Goal: Entertainment & Leisure: Browse casually

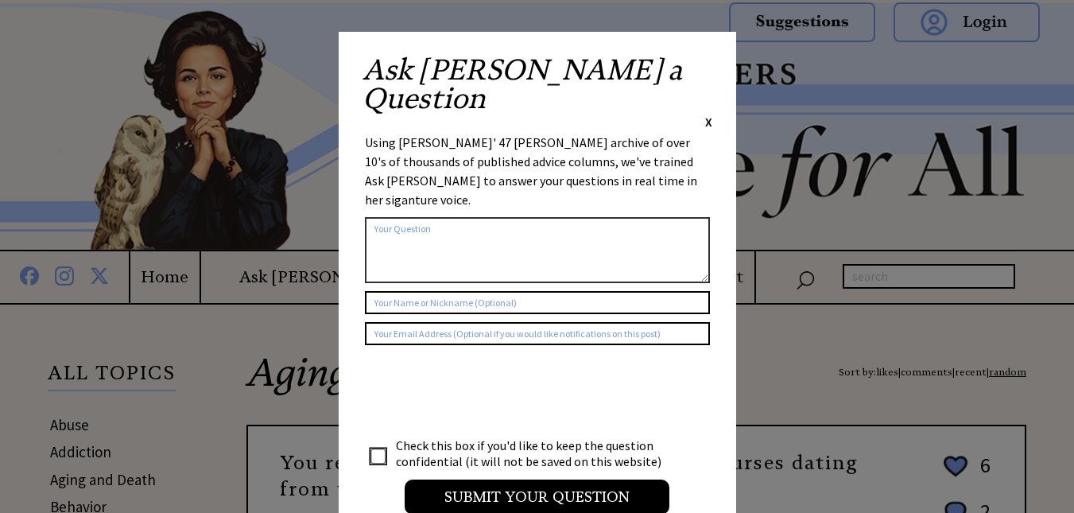
click at [708, 114] on span "X" at bounding box center [708, 122] width 7 height 16
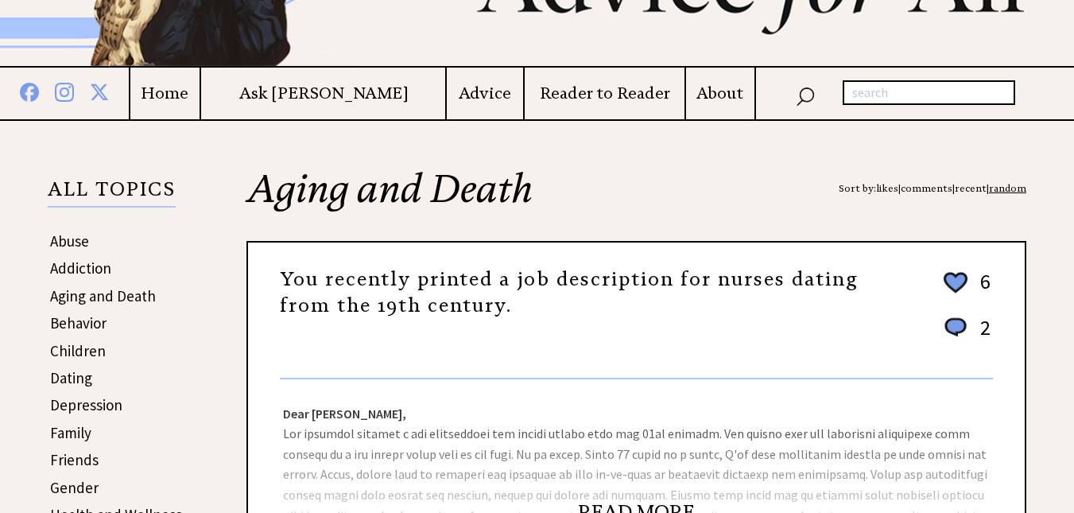
scroll to position [318, 0]
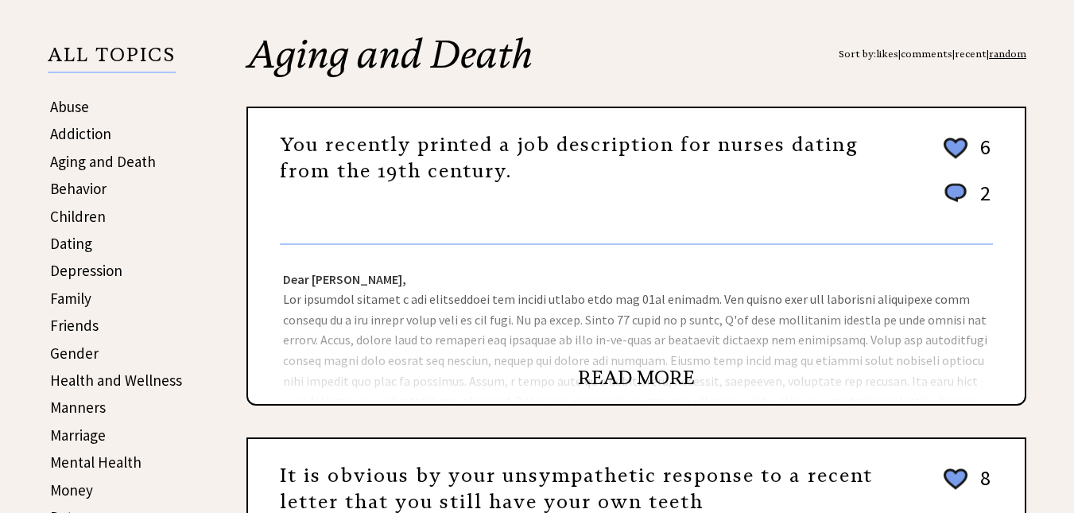
click at [660, 384] on link "READ MORE" at bounding box center [636, 378] width 117 height 24
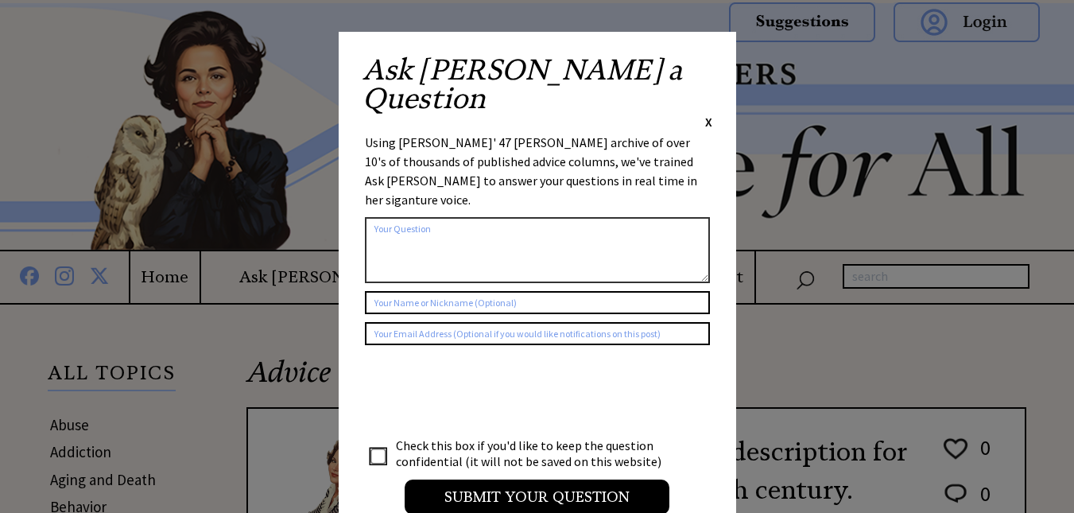
click at [709, 114] on span "X" at bounding box center [708, 122] width 7 height 16
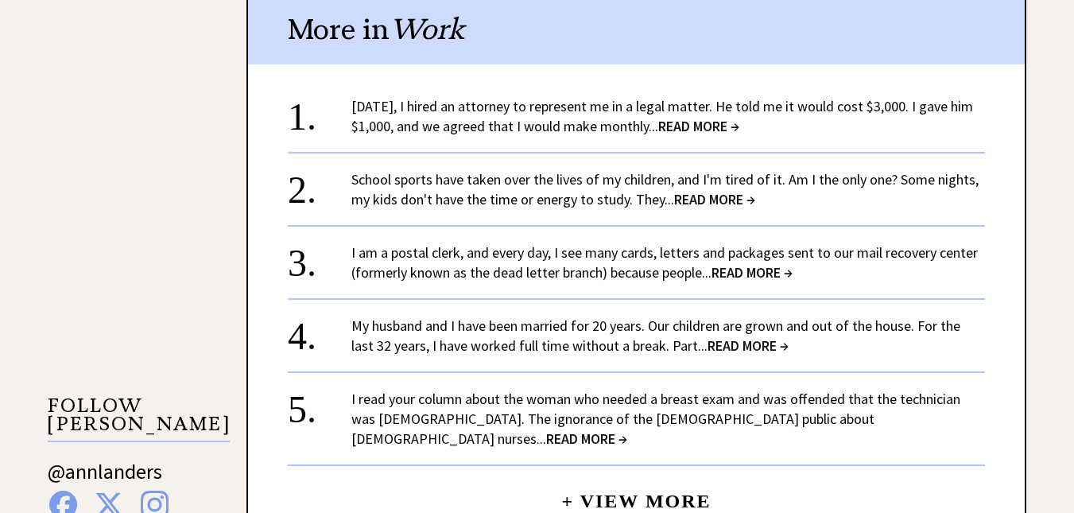
scroll to position [1272, 0]
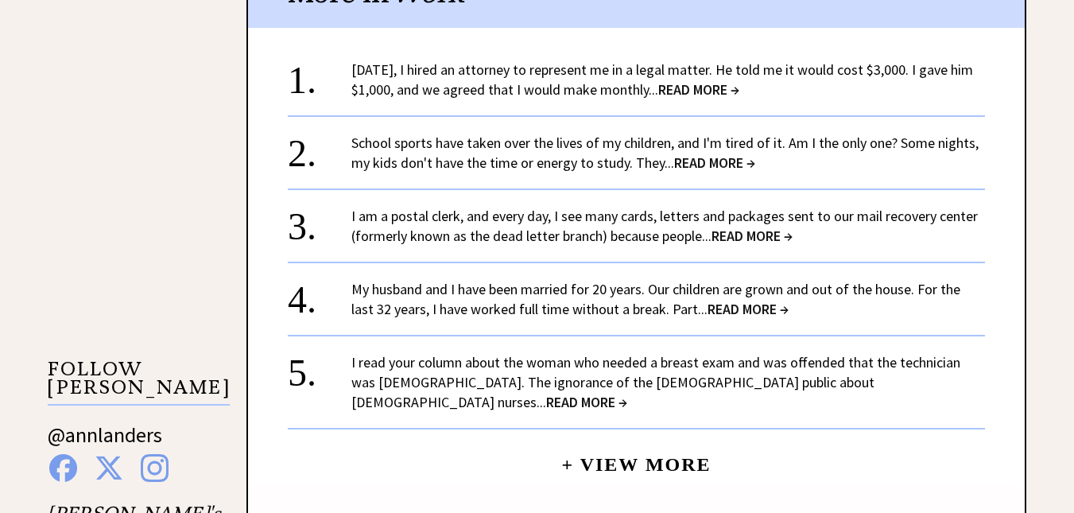
click at [738, 80] on span "READ MORE →" at bounding box center [698, 89] width 81 height 18
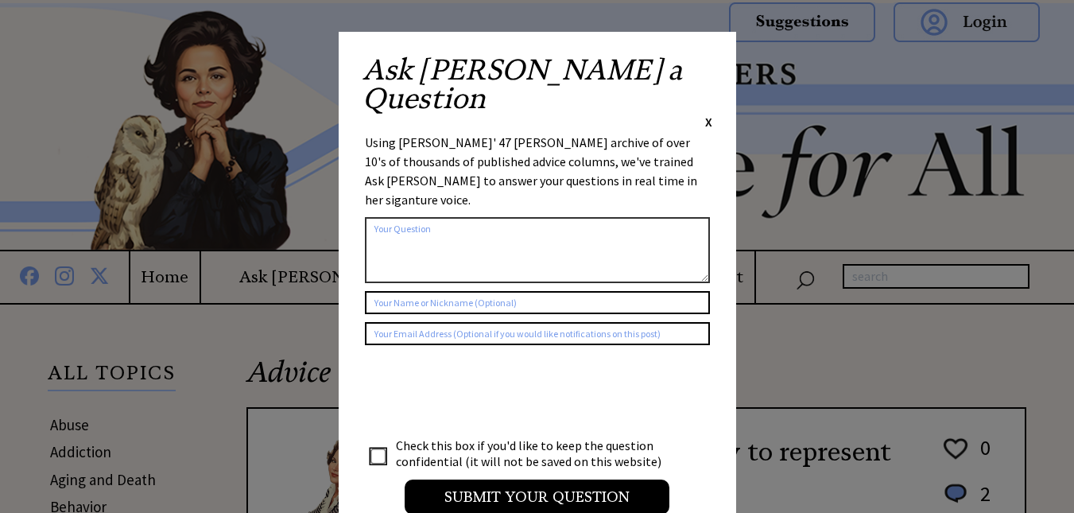
click at [710, 114] on span "X" at bounding box center [708, 122] width 7 height 16
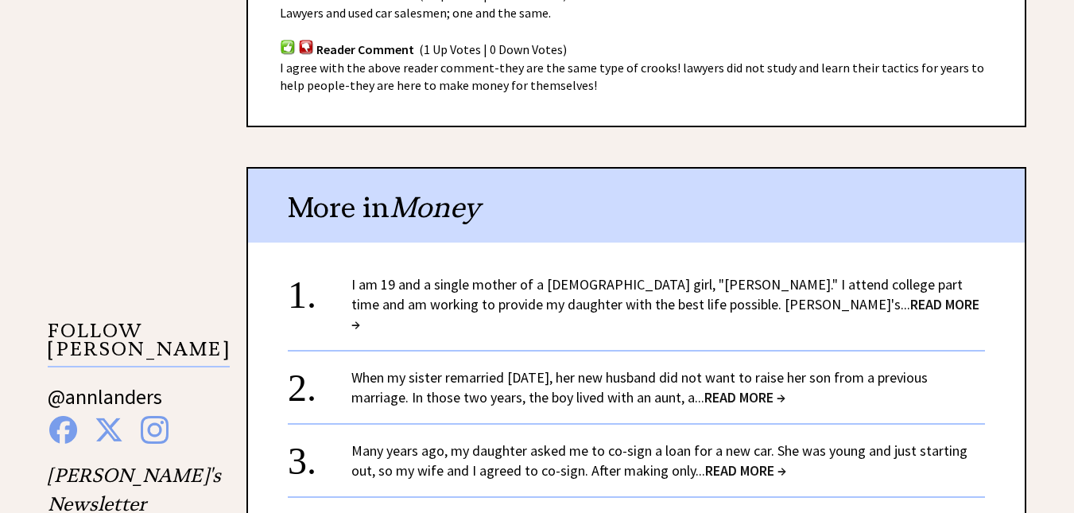
scroll to position [1192, 0]
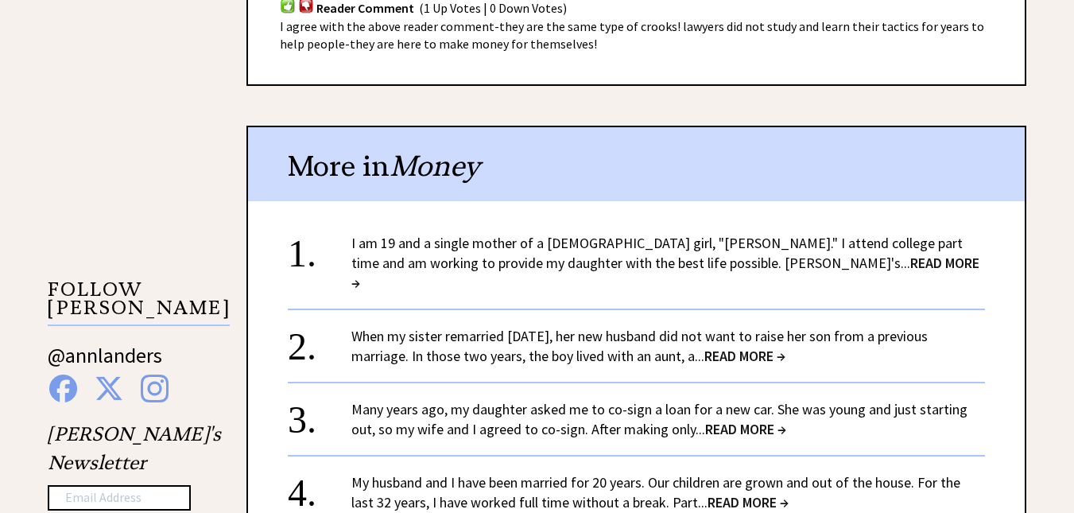
click at [780, 254] on span "READ MORE →" at bounding box center [665, 273] width 628 height 38
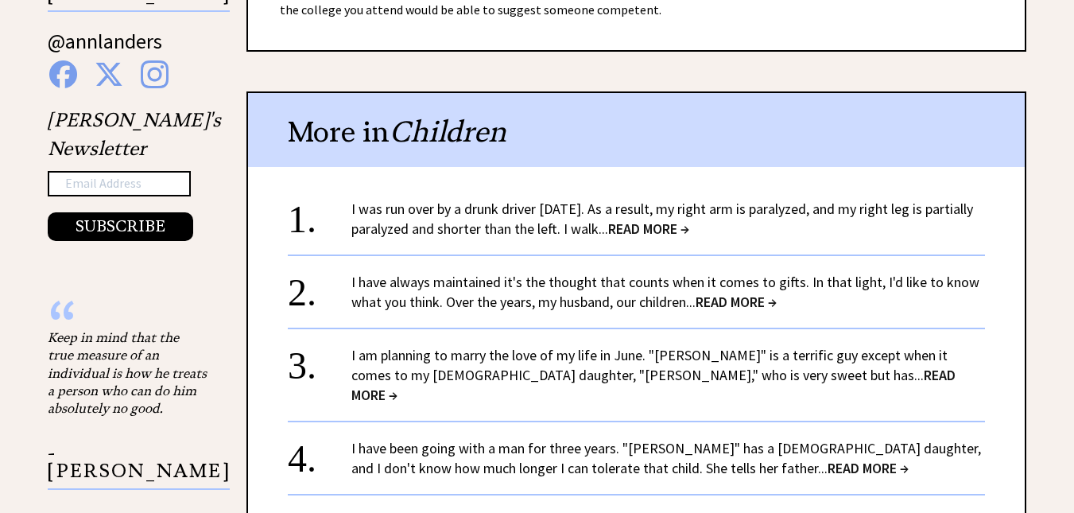
scroll to position [1828, 0]
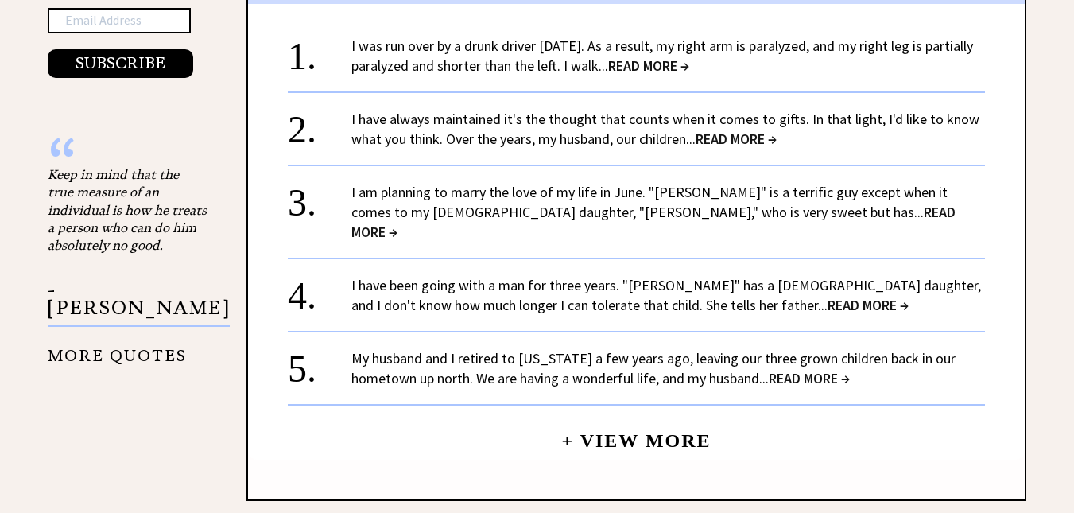
click at [687, 56] on span "READ MORE →" at bounding box center [648, 65] width 81 height 18
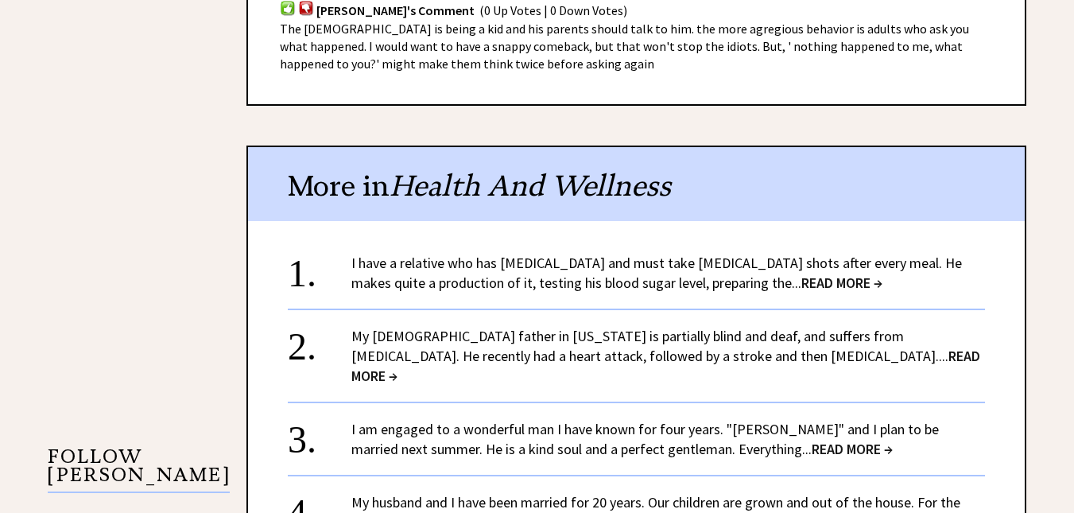
scroll to position [1272, 0]
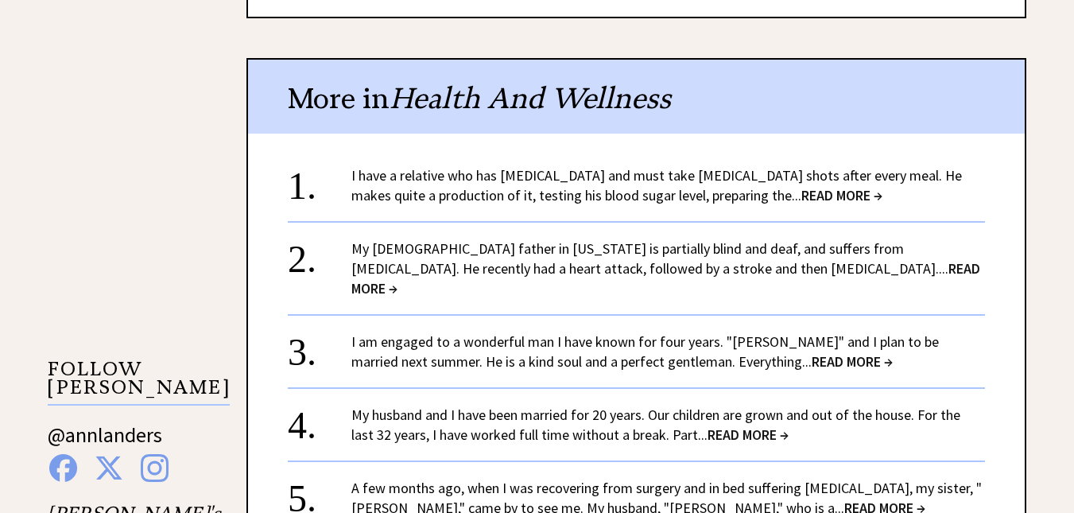
click at [726, 270] on span "READ MORE →" at bounding box center [665, 278] width 629 height 38
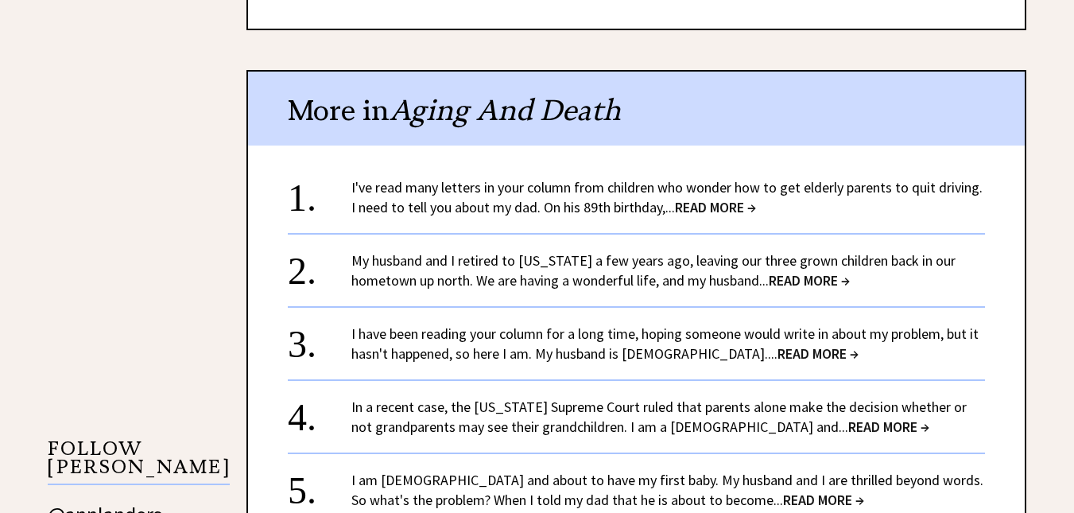
scroll to position [1272, 0]
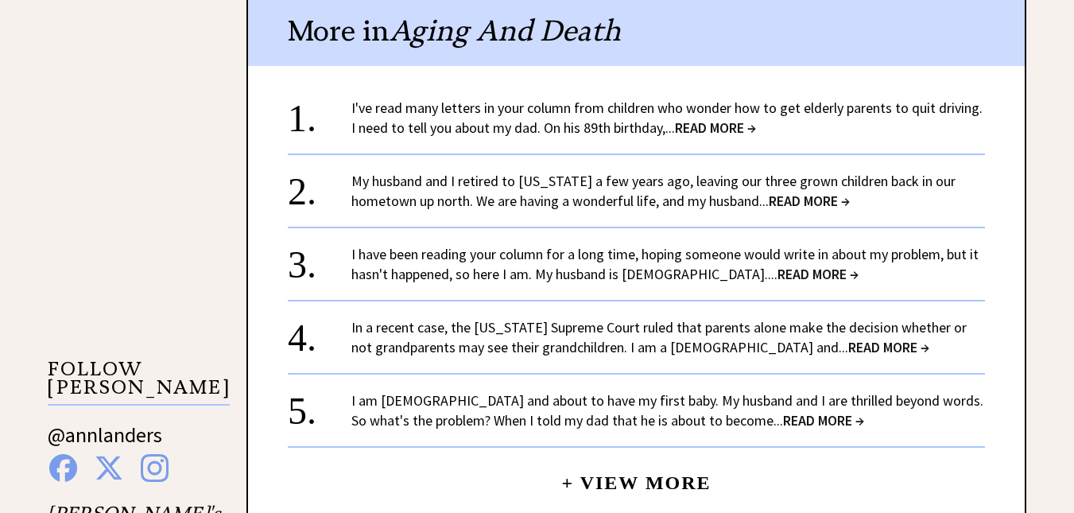
click at [838, 192] on span "READ MORE →" at bounding box center [809, 201] width 81 height 18
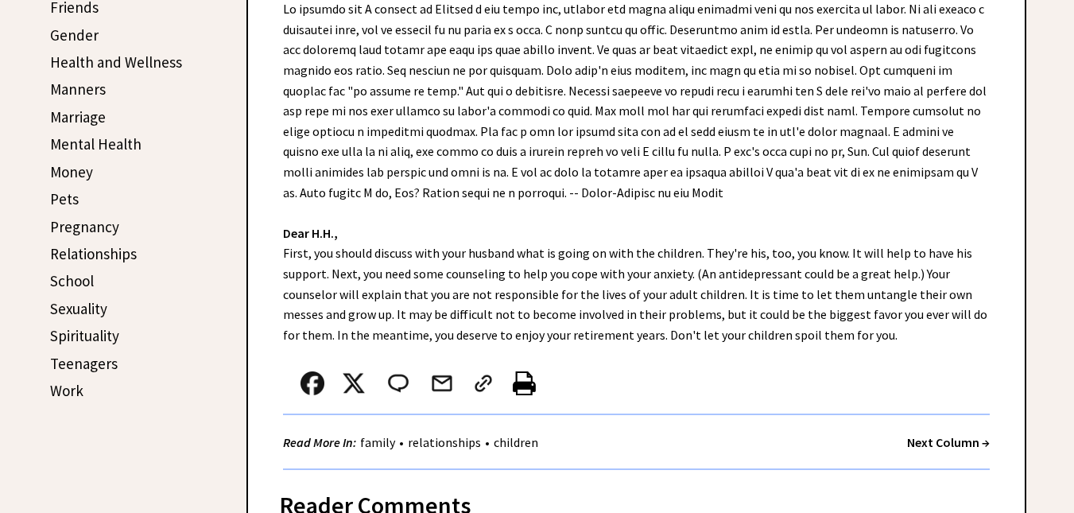
scroll to position [397, 0]
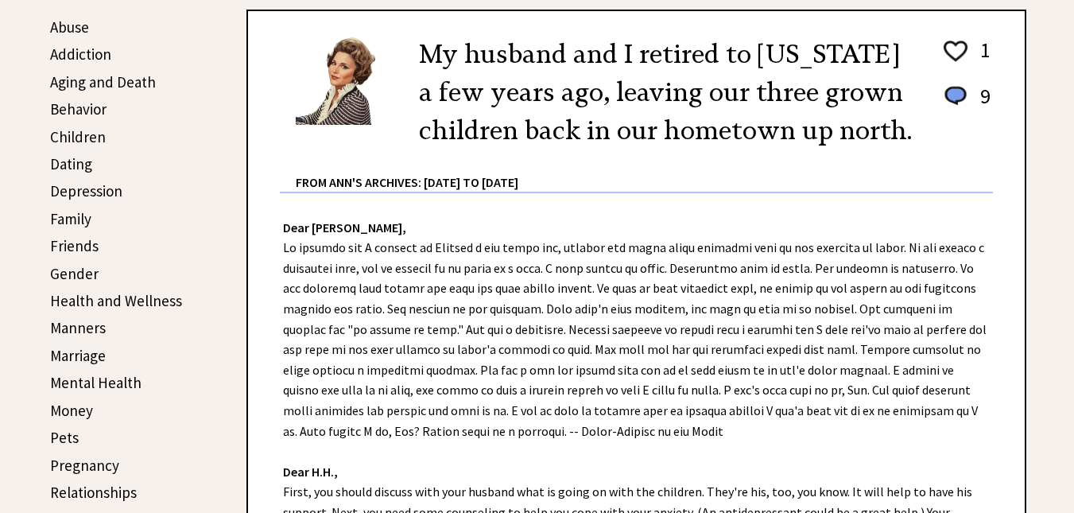
click at [80, 28] on link "Abuse" at bounding box center [69, 26] width 39 height 19
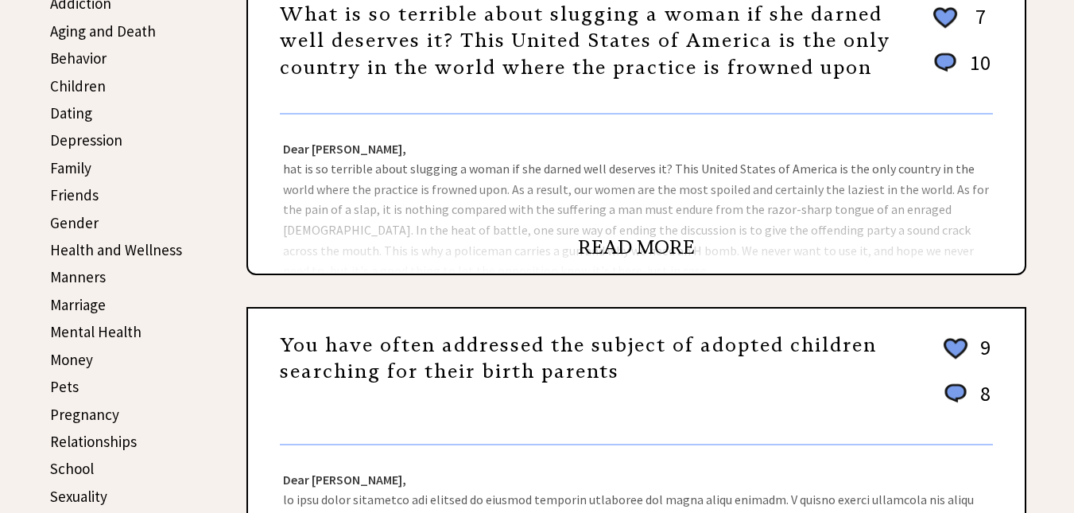
scroll to position [477, 0]
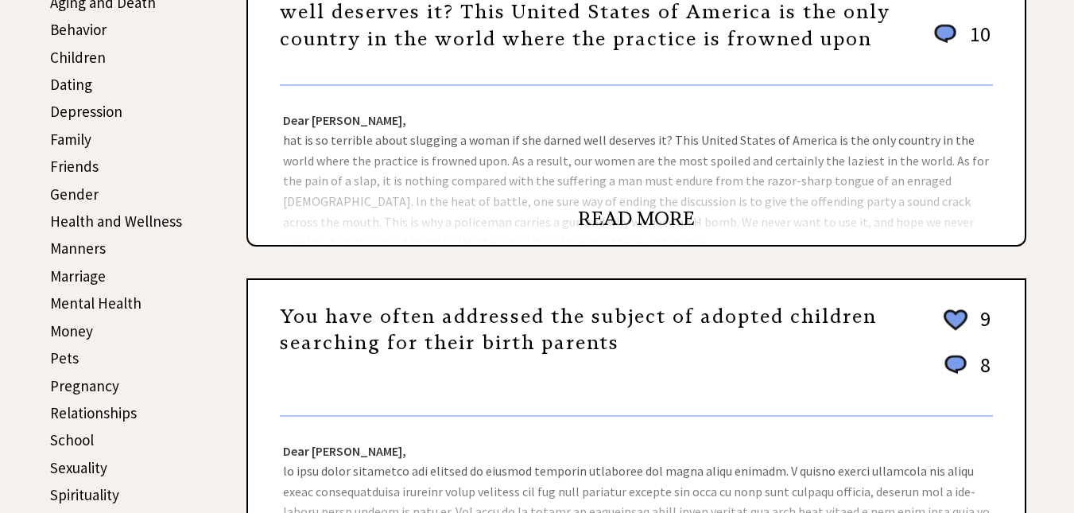
click at [617, 220] on link "READ MORE" at bounding box center [636, 219] width 117 height 24
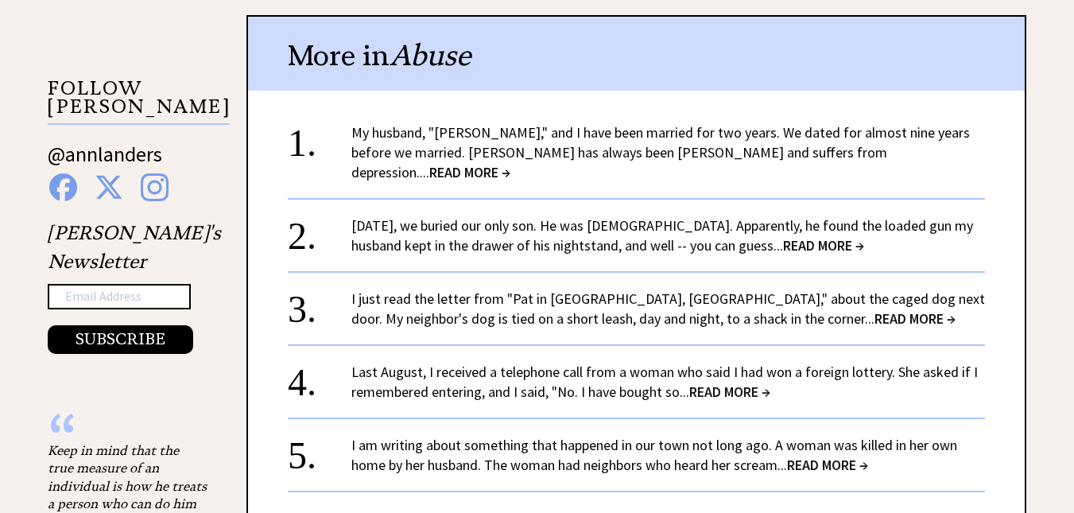
scroll to position [1590, 0]
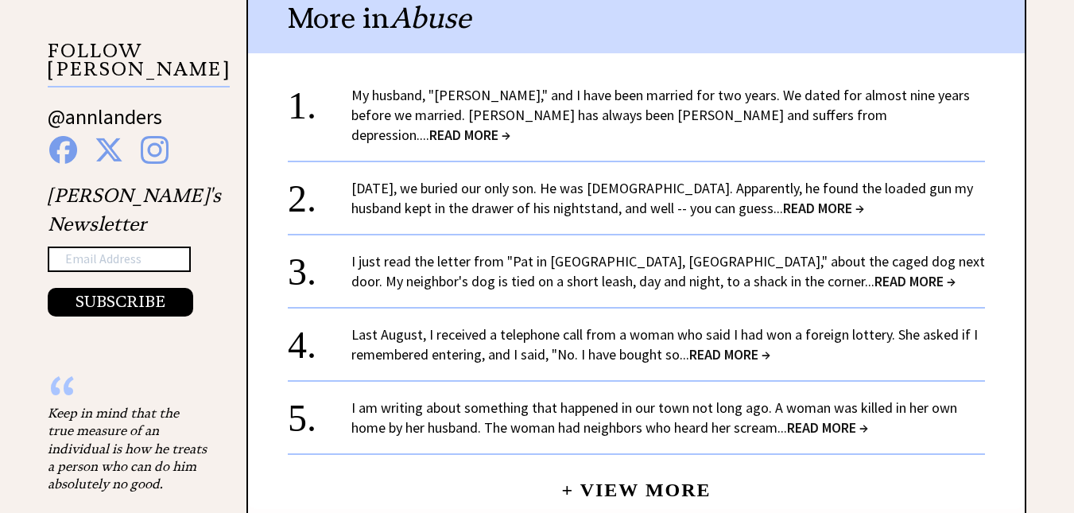
click at [822, 418] on span "READ MORE →" at bounding box center [827, 427] width 81 height 18
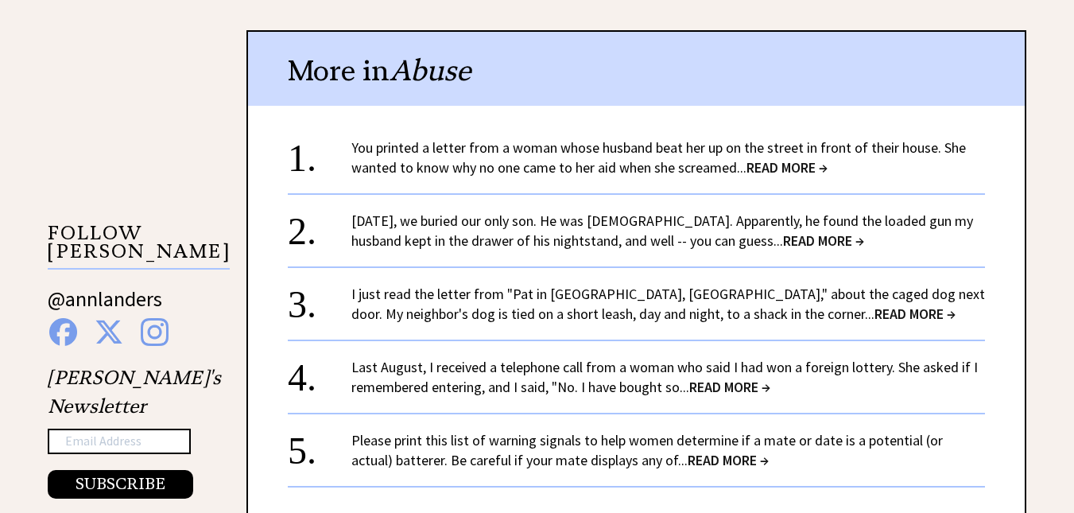
scroll to position [1431, 0]
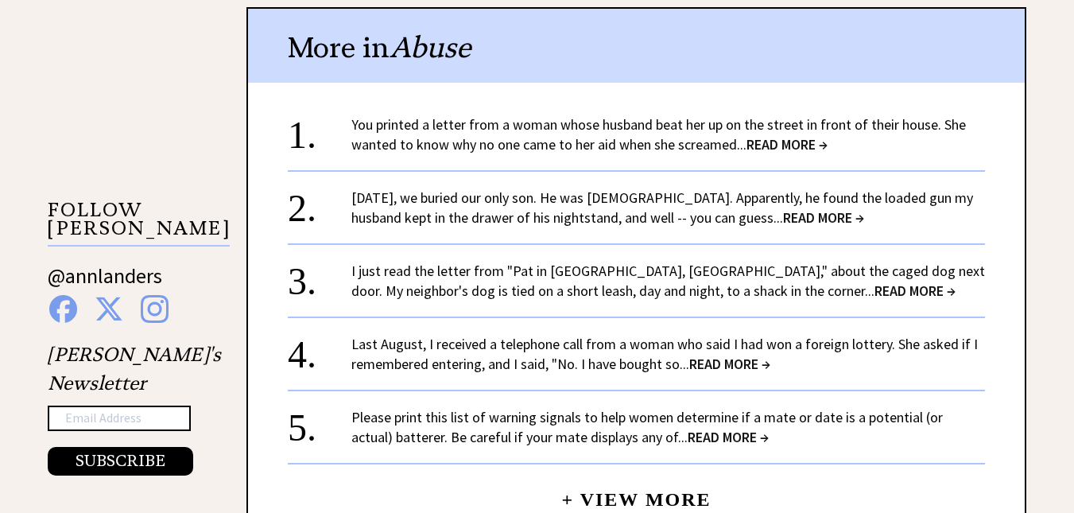
click at [771, 141] on span "READ MORE →" at bounding box center [786, 144] width 81 height 18
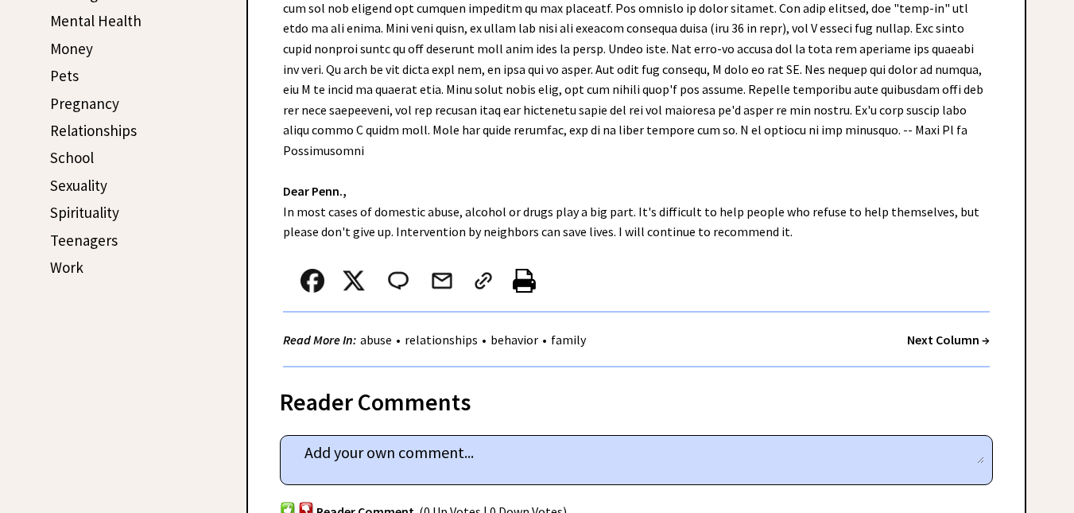
scroll to position [795, 0]
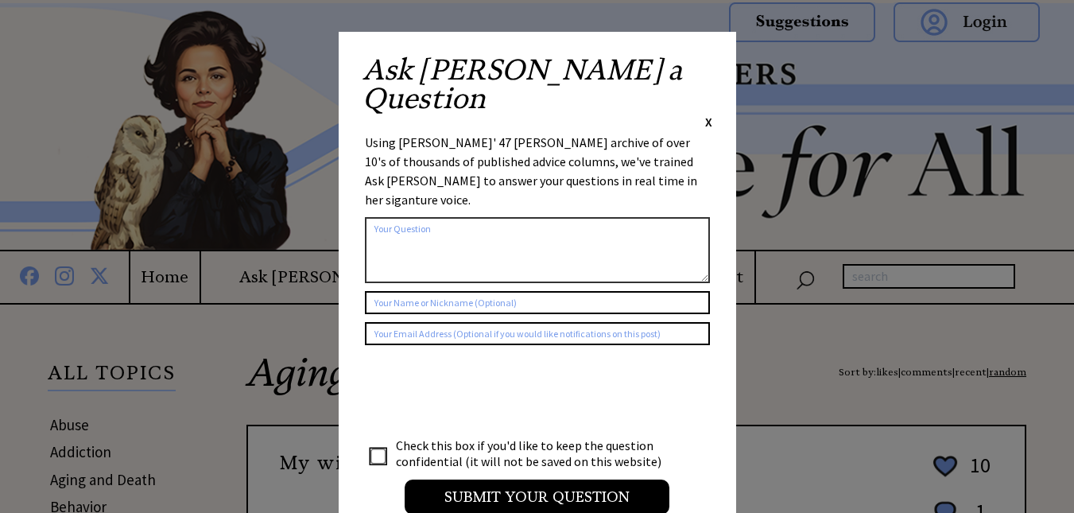
click at [703, 61] on div "Ask Ann a Question X" at bounding box center [537, 93] width 350 height 75
click at [707, 114] on span "X" at bounding box center [708, 122] width 7 height 16
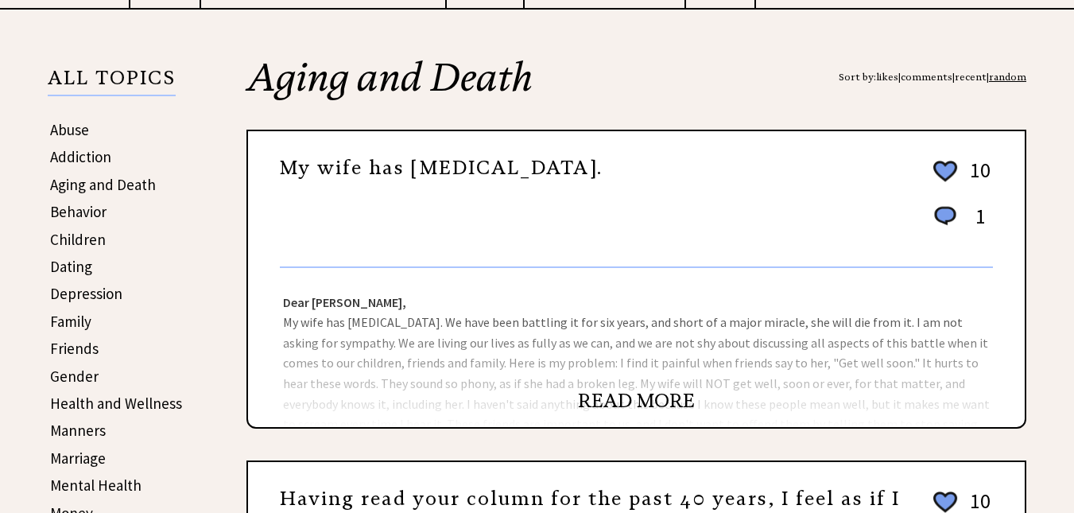
scroll to position [318, 0]
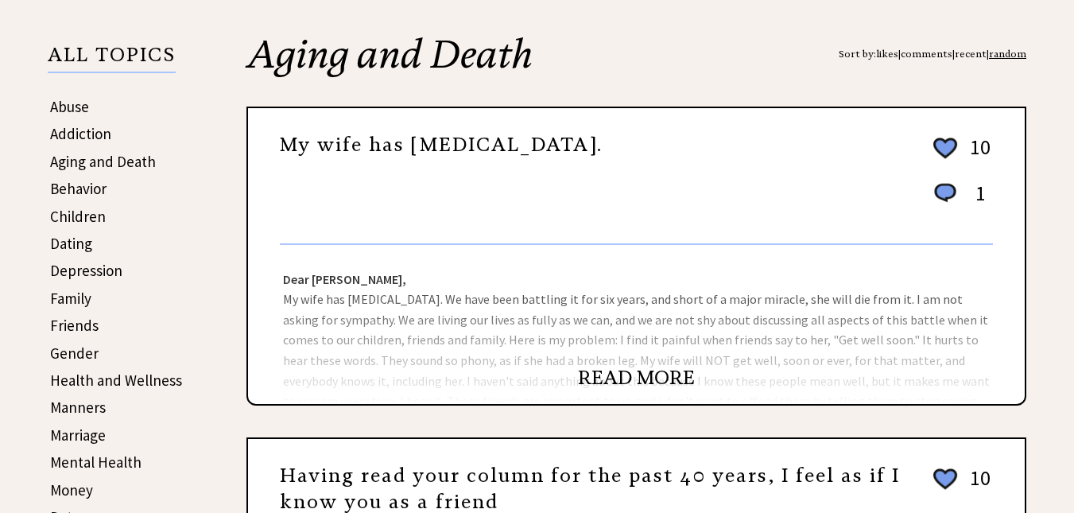
click at [660, 375] on link "READ MORE" at bounding box center [636, 378] width 117 height 24
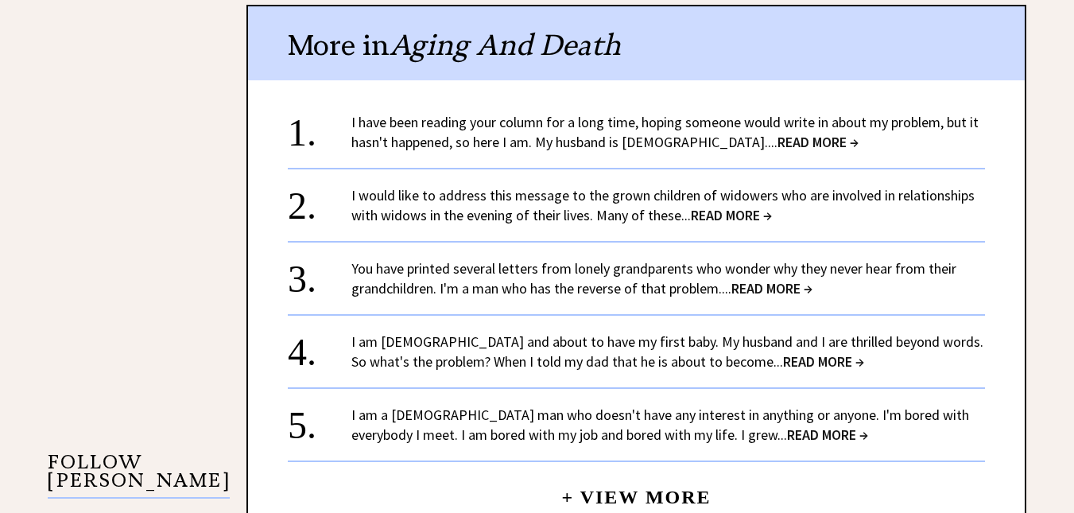
scroll to position [1192, 0]
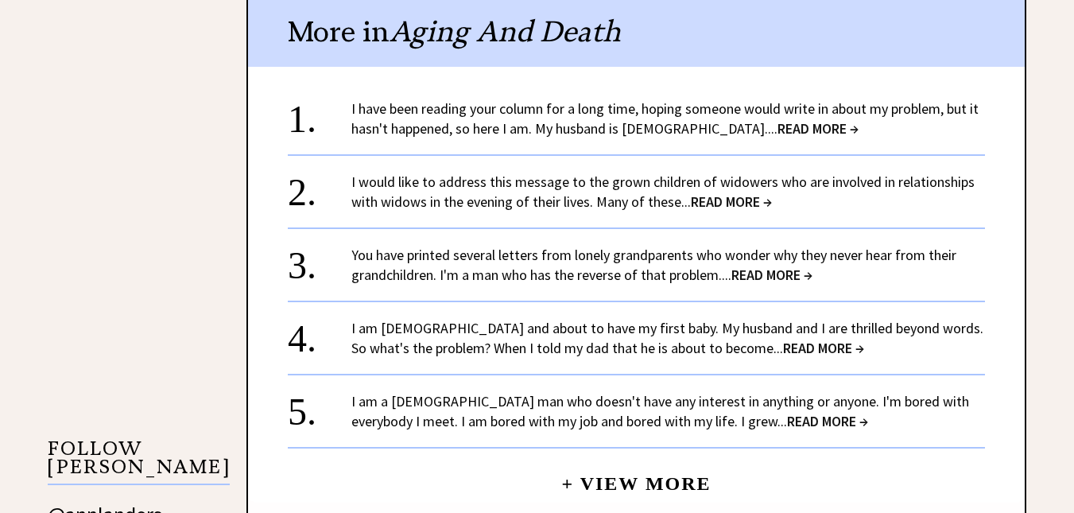
click at [777, 130] on span "READ MORE →" at bounding box center [817, 128] width 81 height 18
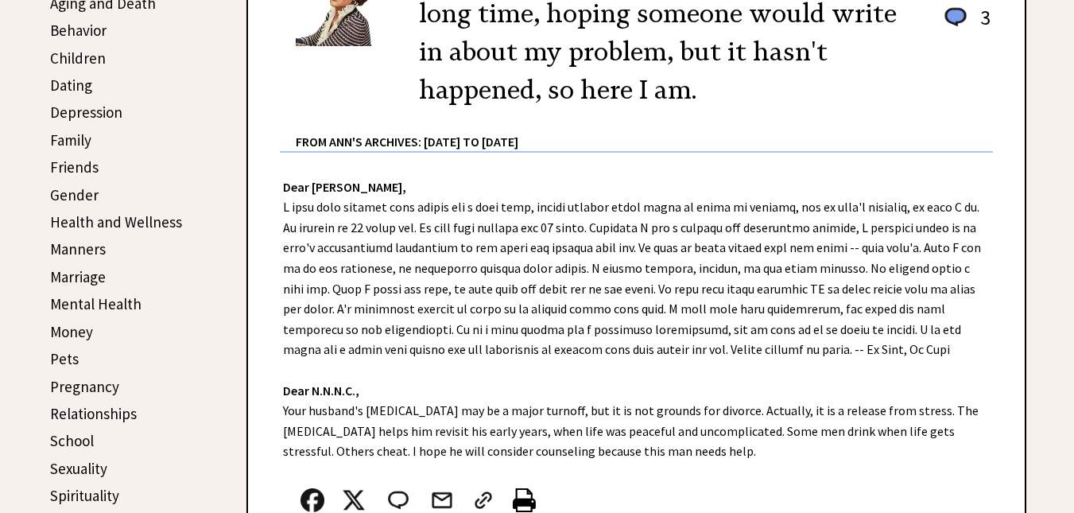
scroll to position [477, 0]
